Goal: Navigation & Orientation: Find specific page/section

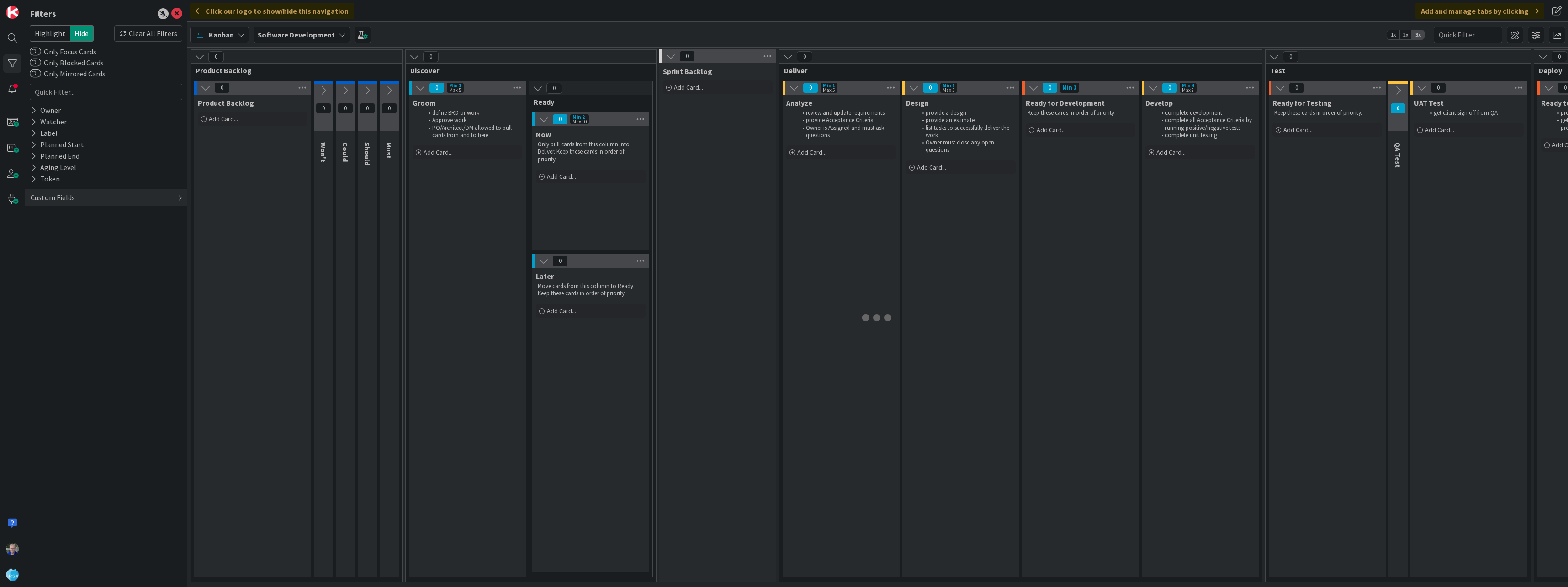
click at [307, 31] on b "Software Development" at bounding box center [296, 35] width 77 height 9
click at [300, 140] on div "Rand - Weekly Planner 1" at bounding box center [330, 146] width 139 height 18
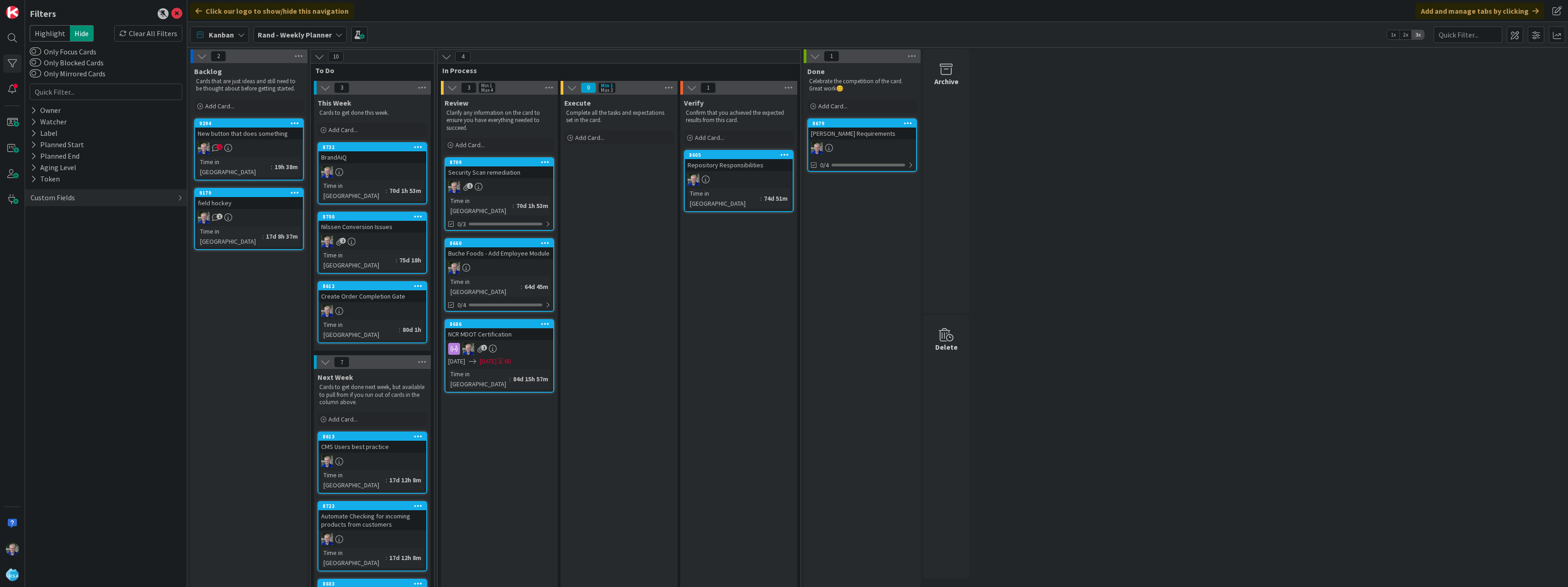
click at [218, 145] on span "1" at bounding box center [219, 147] width 6 height 6
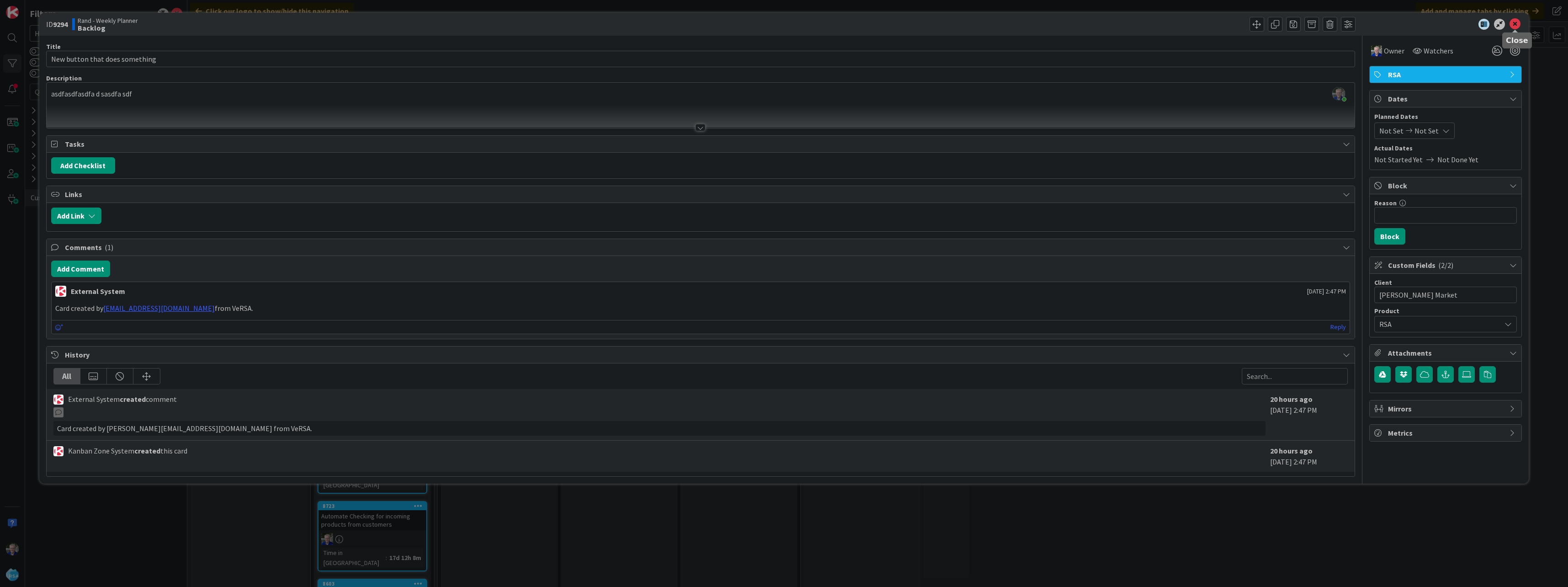
click at [1516, 22] on icon at bounding box center [1515, 24] width 11 height 11
